Goal: Task Accomplishment & Management: Manage account settings

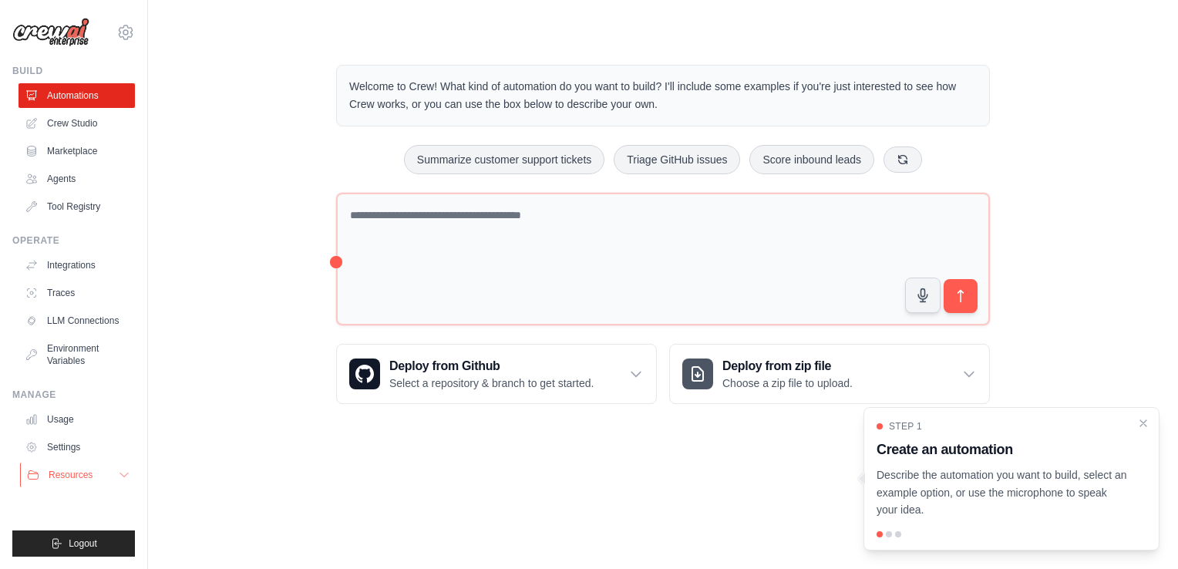
click at [126, 469] on icon at bounding box center [124, 475] width 12 height 12
drag, startPoint x: 1142, startPoint y: 425, endPoint x: 950, endPoint y: 453, distance: 194.7
click at [1135, 425] on div "Step 1 Create an automation Describe the automation you want to build, select a…" at bounding box center [1011, 478] width 296 height 143
click at [59, 439] on link "Settings" at bounding box center [78, 447] width 116 height 25
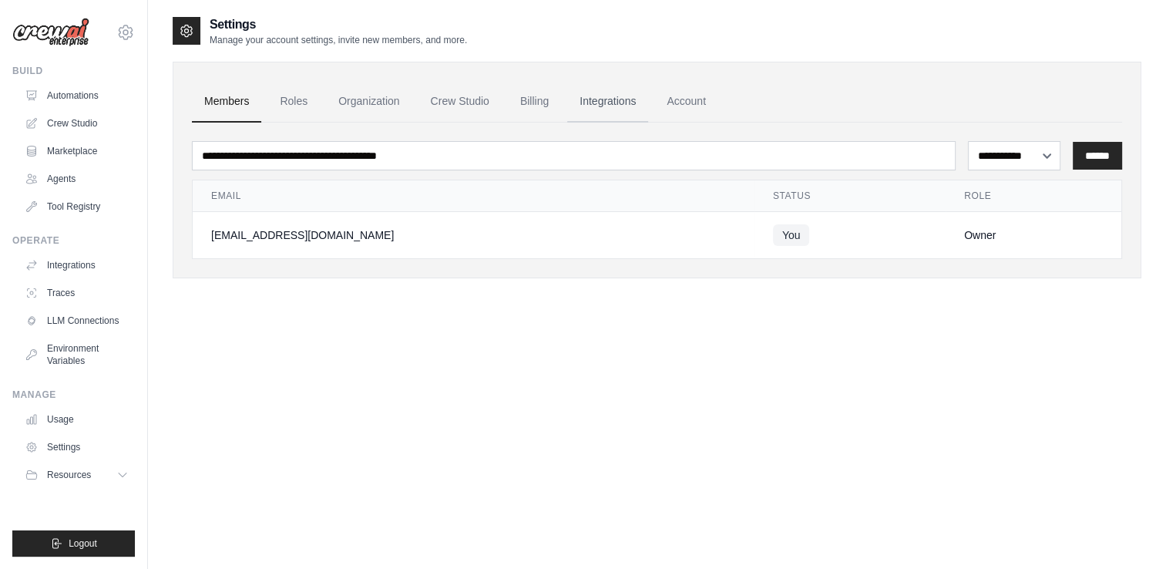
click at [604, 101] on link "Integrations" at bounding box center [607, 102] width 81 height 42
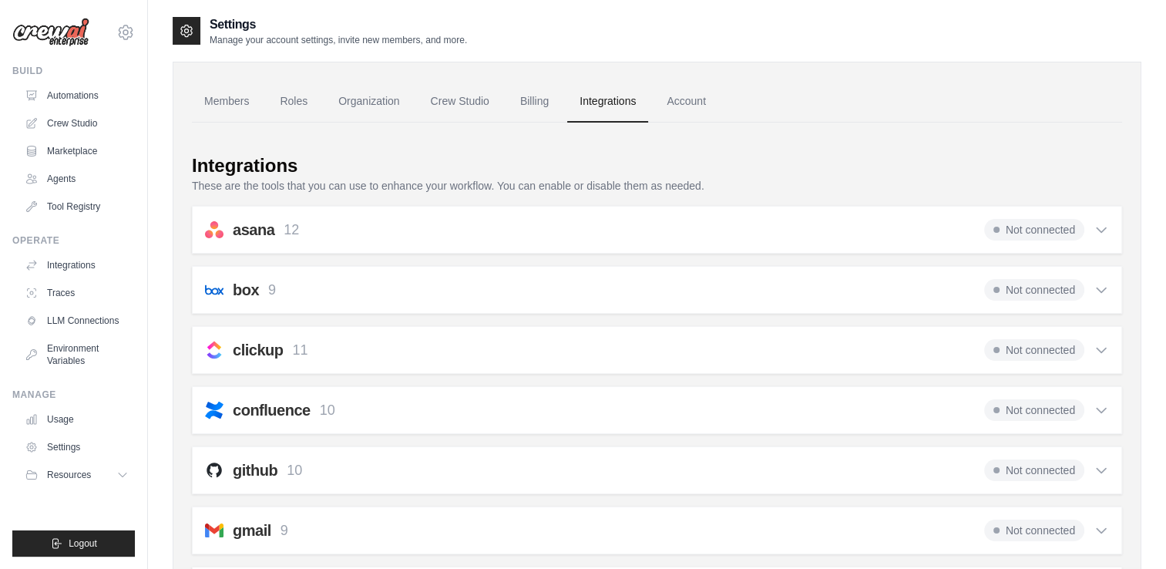
click at [601, 98] on link "Integrations" at bounding box center [607, 102] width 81 height 42
click at [692, 96] on link "Account" at bounding box center [686, 102] width 64 height 42
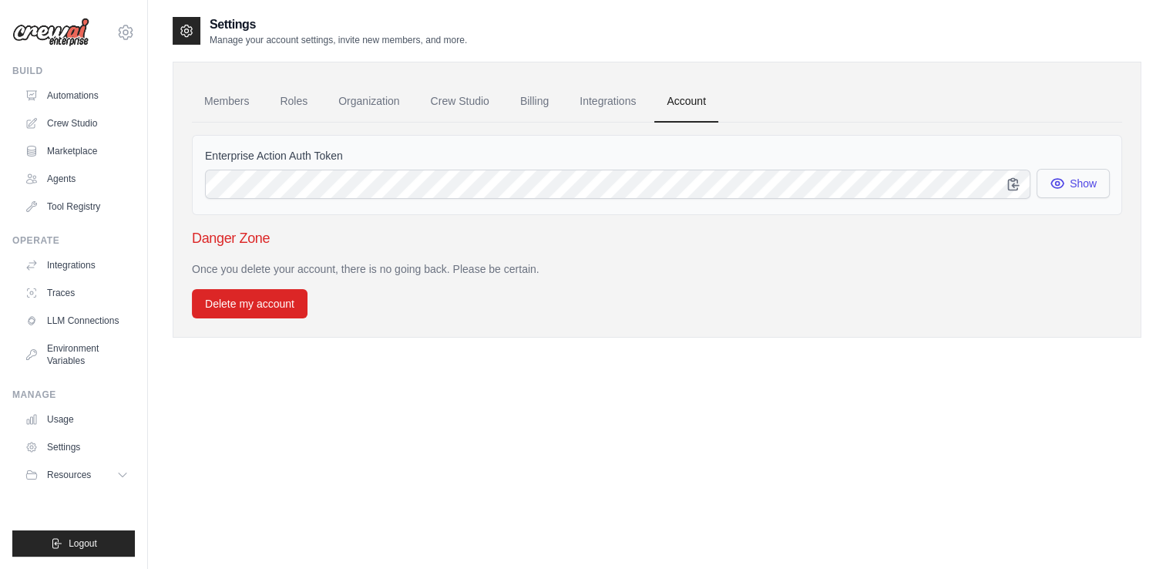
click at [1070, 179] on button "Show" at bounding box center [1073, 183] width 73 height 29
click at [1058, 183] on icon "button" at bounding box center [1057, 184] width 12 height 12
click at [1011, 184] on icon "button" at bounding box center [1013, 183] width 15 height 15
